Goal: Find specific page/section: Find specific page/section

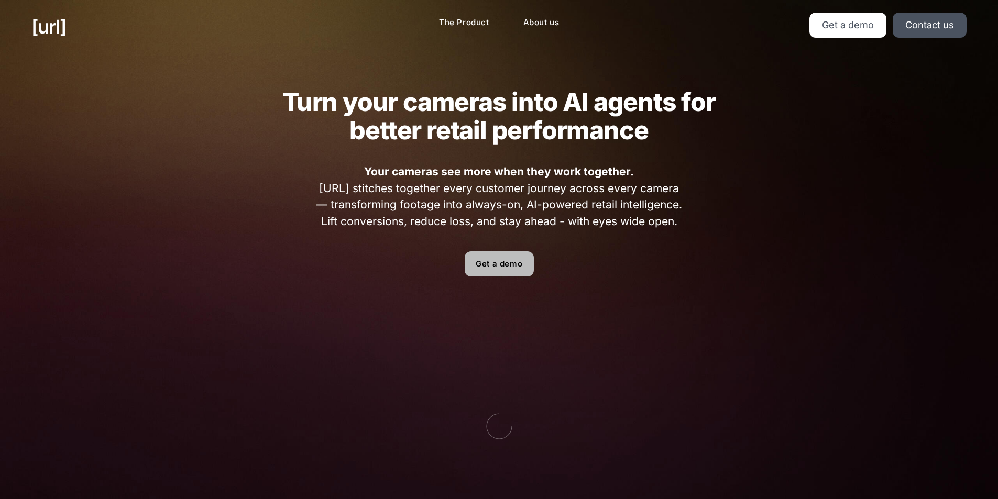
click at [493, 271] on link "Get a demo" at bounding box center [499, 263] width 69 height 25
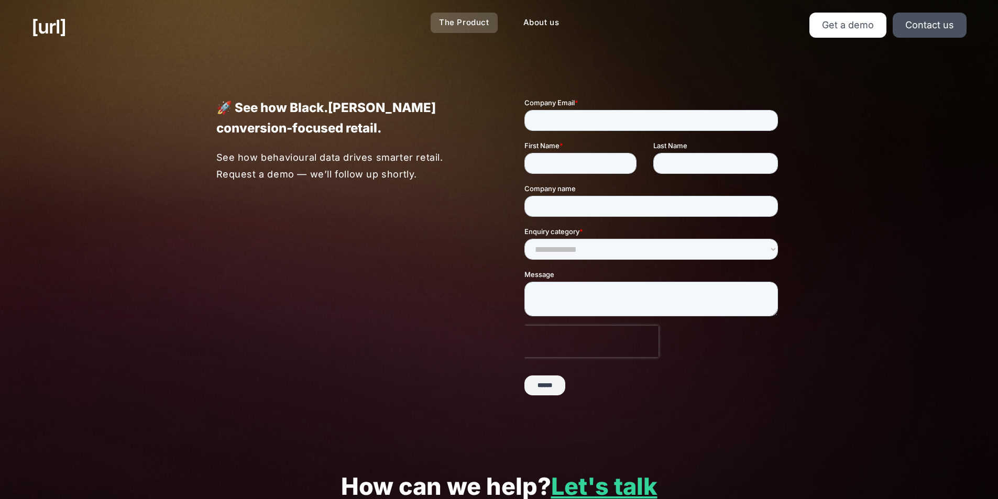
click at [460, 25] on link "The Product" at bounding box center [464, 23] width 67 height 20
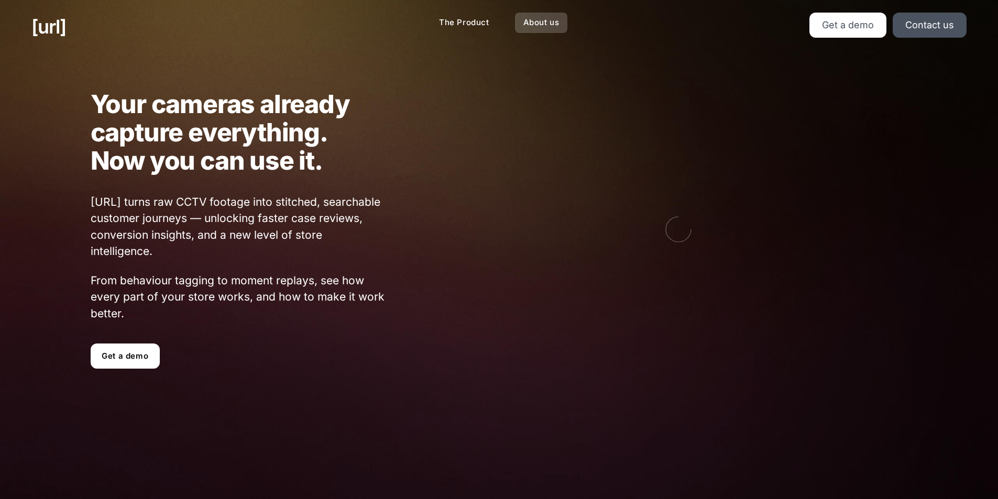
click at [521, 25] on link "About us" at bounding box center [541, 23] width 53 height 20
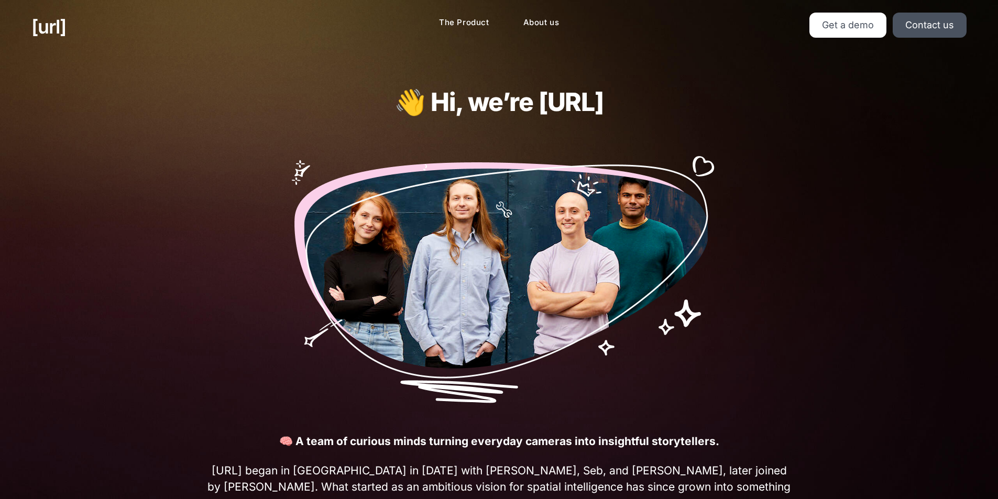
click at [476, 304] on img at bounding box center [499, 274] width 438 height 257
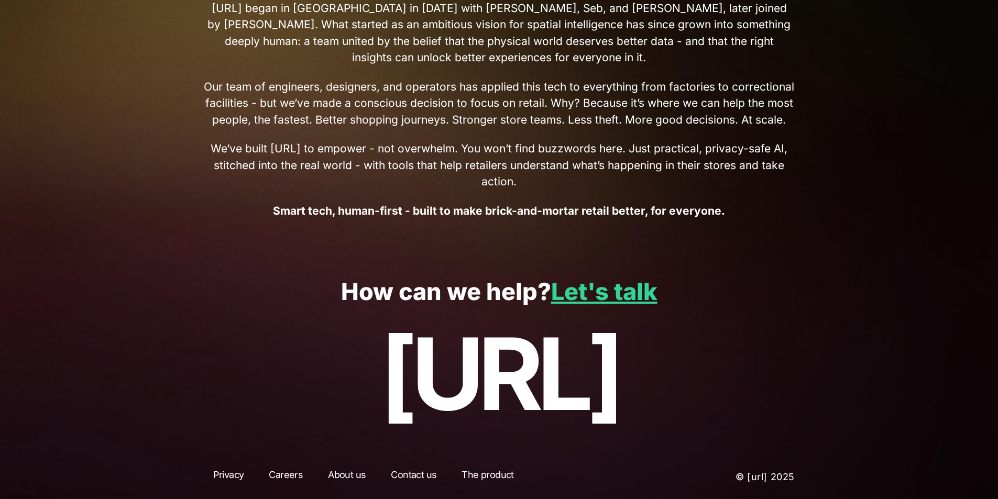
scroll to position [464, 0]
click at [564, 290] on link "Let's talk" at bounding box center [604, 291] width 106 height 29
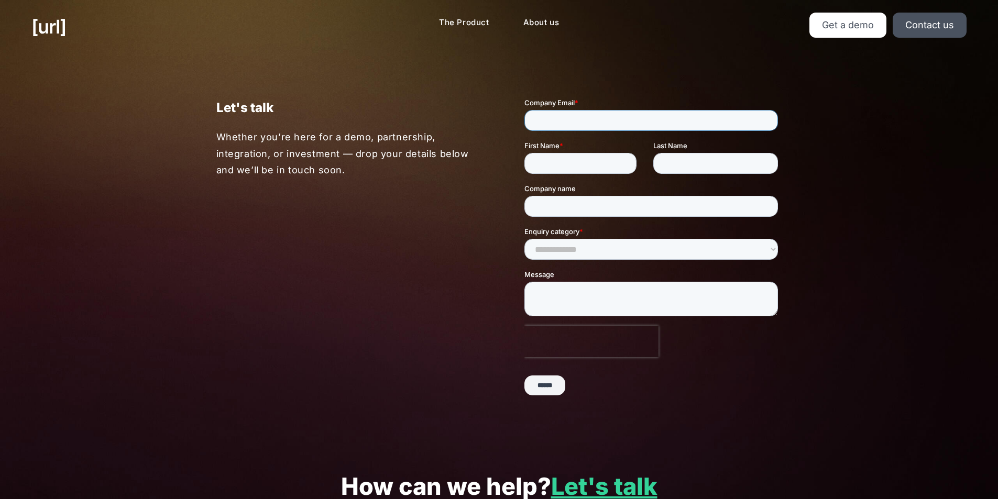
click at [582, 119] on input "Company Email *" at bounding box center [651, 120] width 254 height 21
type input "**********"
click at [574, 158] on input "First Name *" at bounding box center [580, 163] width 112 height 21
